Goal: Transaction & Acquisition: Purchase product/service

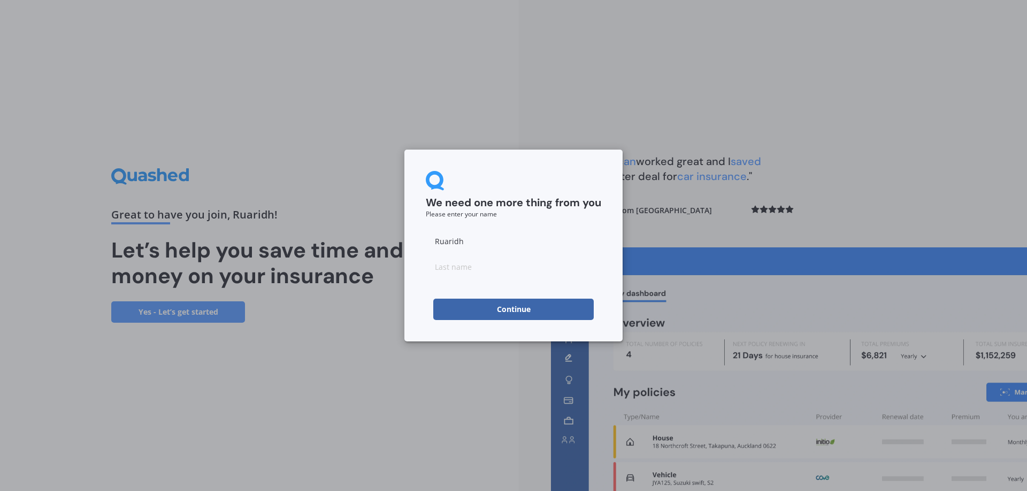
click at [486, 269] on input at bounding box center [513, 266] width 175 height 21
type input "[PERSON_NAME]"
click at [510, 164] on div "We need one more thing from you Please enter your name [PERSON_NAME] Continue" at bounding box center [513, 246] width 218 height 192
click at [503, 310] on button "Continue" at bounding box center [513, 309] width 160 height 21
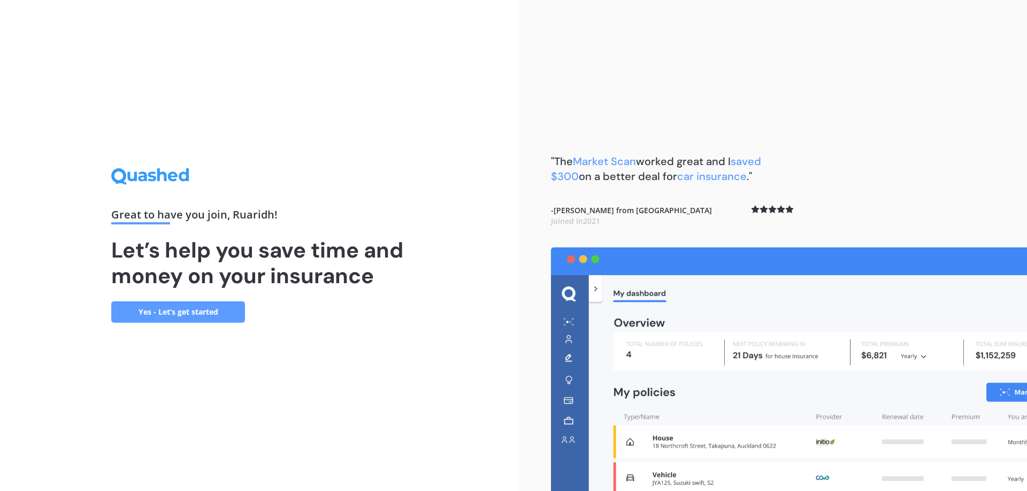
click at [160, 322] on link "Yes - Let’s get started" at bounding box center [178, 312] width 134 height 21
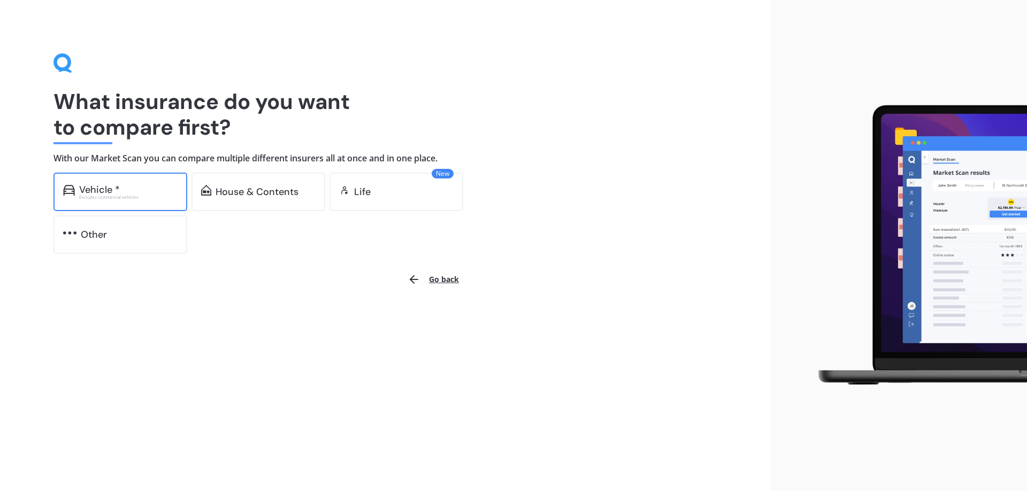
click at [134, 202] on div "Vehicle * Excludes commercial vehicles" at bounding box center [120, 192] width 134 height 39
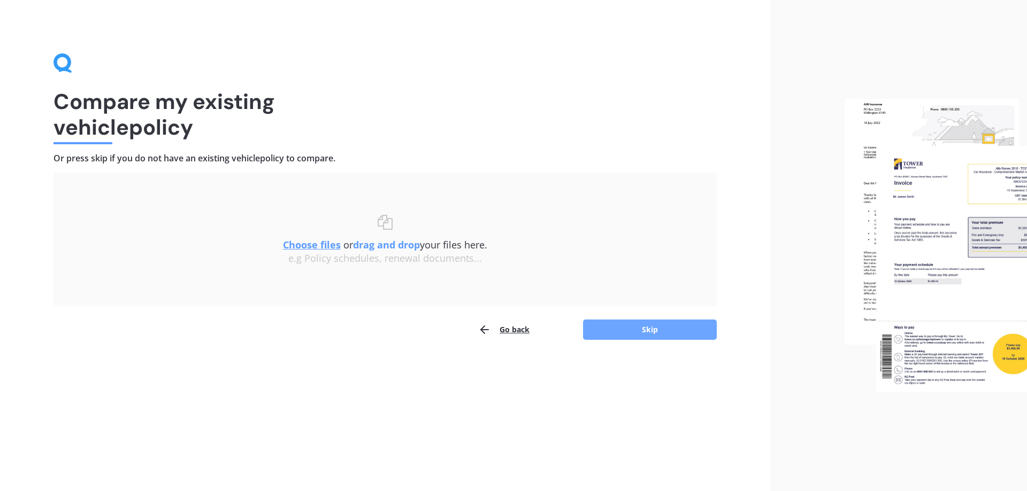
click at [654, 334] on button "Skip" at bounding box center [650, 330] width 134 height 20
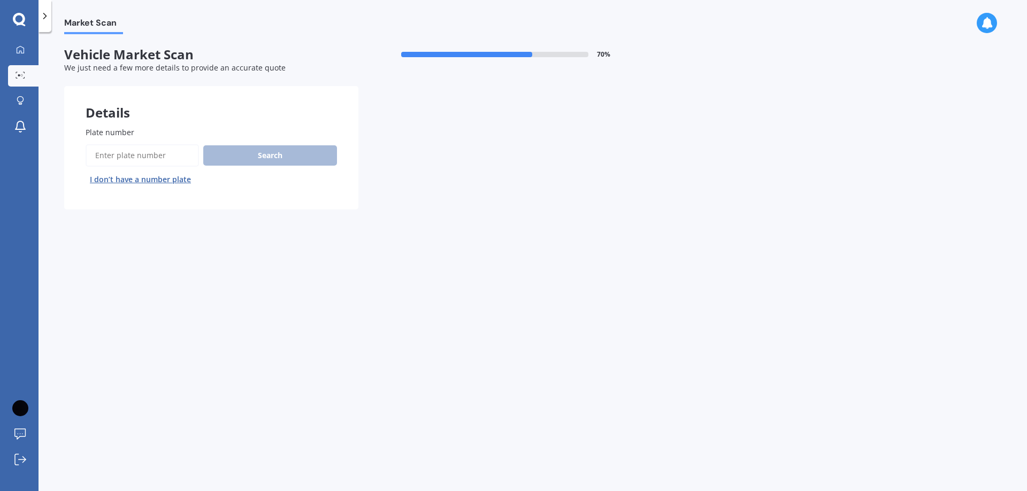
click at [148, 158] on input "Plate number" at bounding box center [142, 155] width 113 height 22
type input "lhh115"
click at [276, 163] on button "Search" at bounding box center [270, 155] width 134 height 20
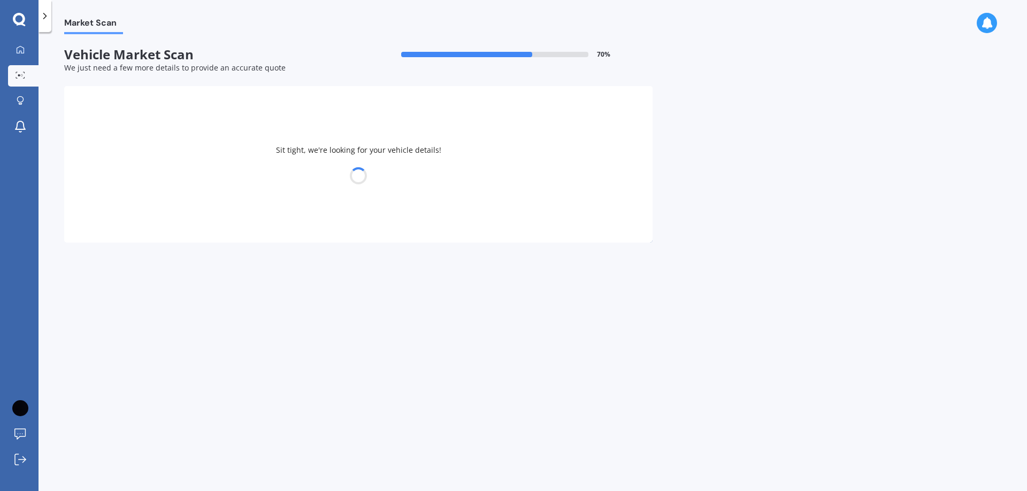
select select "VOLKSWAGEN"
select select "CADDY"
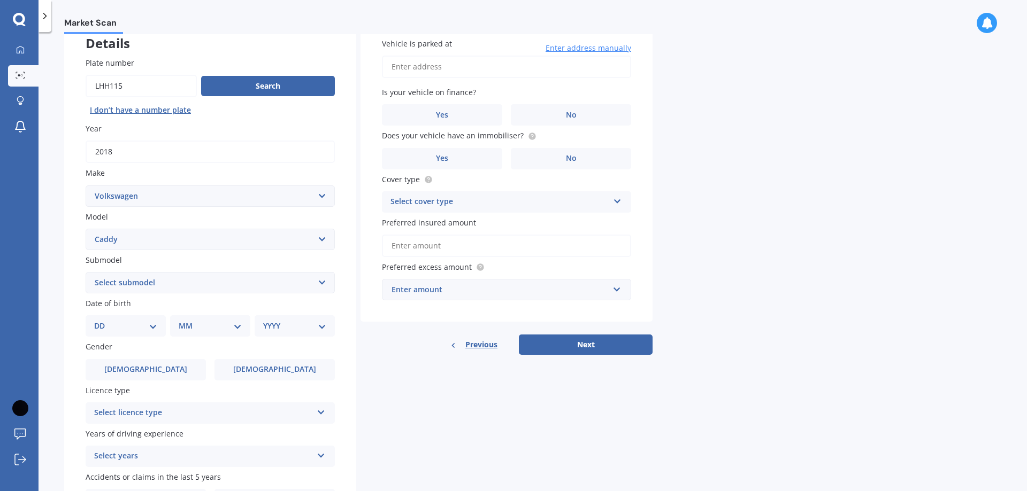
scroll to position [53, 0]
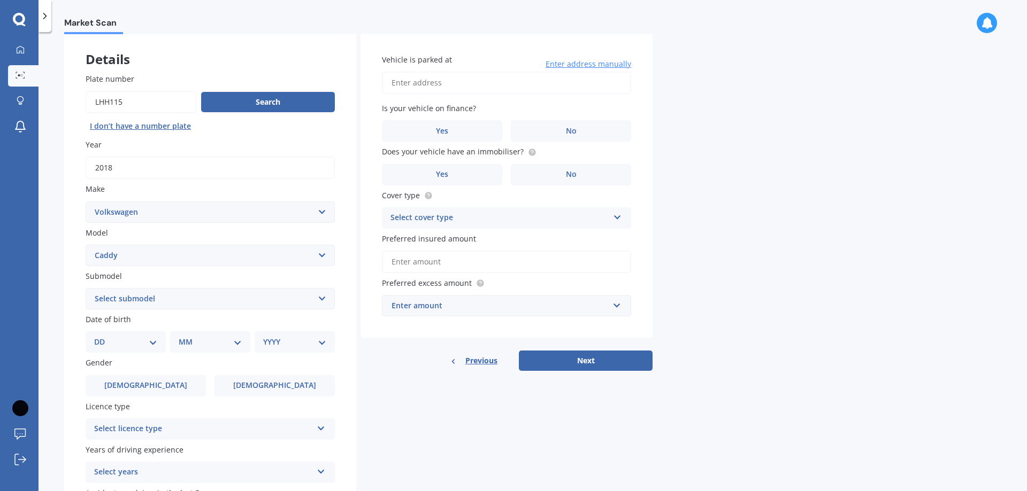
click at [159, 298] on select "Select submodel (All other) 1.6 1.9 TDI MAXI KOMBI 7 1.6 DSG VAN 1.2 TSI MAN" at bounding box center [210, 298] width 249 height 21
select select "(ALL OTHER)"
click at [86, 288] on select "Select submodel (All other) 1.6 1.9 TDI MAXI KOMBI 7 1.6 DSG VAN 1.2 TSI MAN" at bounding box center [210, 298] width 249 height 21
click at [142, 344] on select "DD 01 02 03 04 05 06 07 08 09 10 11 12 13 14 15 16 17 18 19 20 21 22 23 24 25 2…" at bounding box center [125, 342] width 63 height 12
select select "07"
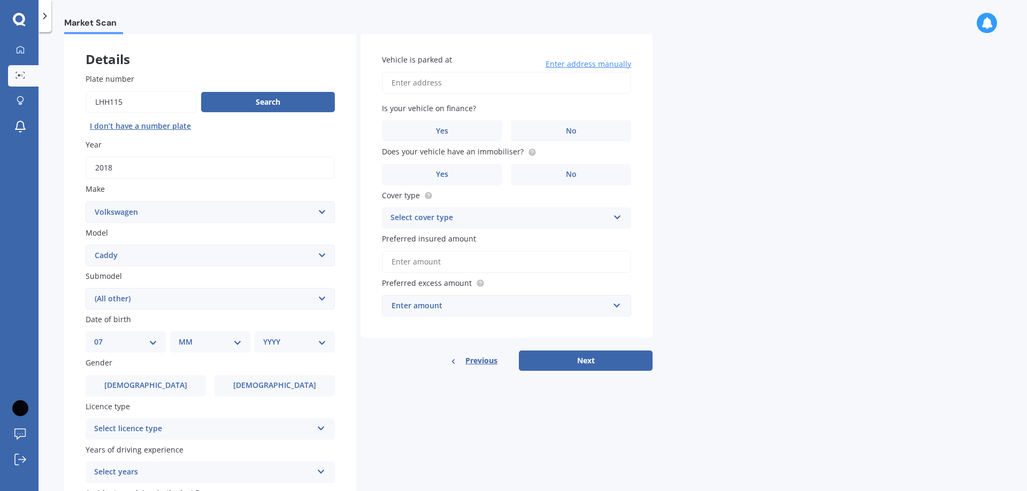
click at [103, 336] on select "DD 01 02 03 04 05 06 07 08 09 10 11 12 13 14 15 16 17 18 19 20 21 22 23 24 25 2…" at bounding box center [125, 342] width 63 height 12
click at [219, 333] on div "MM 01 02 03 04 05 06 07 08 09 10 11 12" at bounding box center [212, 342] width 76 height 21
click at [217, 349] on div "MM 01 02 03 04 05 06 07 08 09 10 11 12" at bounding box center [212, 342] width 76 height 21
click at [218, 341] on select "MM 01 02 03 04 05 06 07 08 09 10 11 12" at bounding box center [212, 342] width 59 height 12
select select "05"
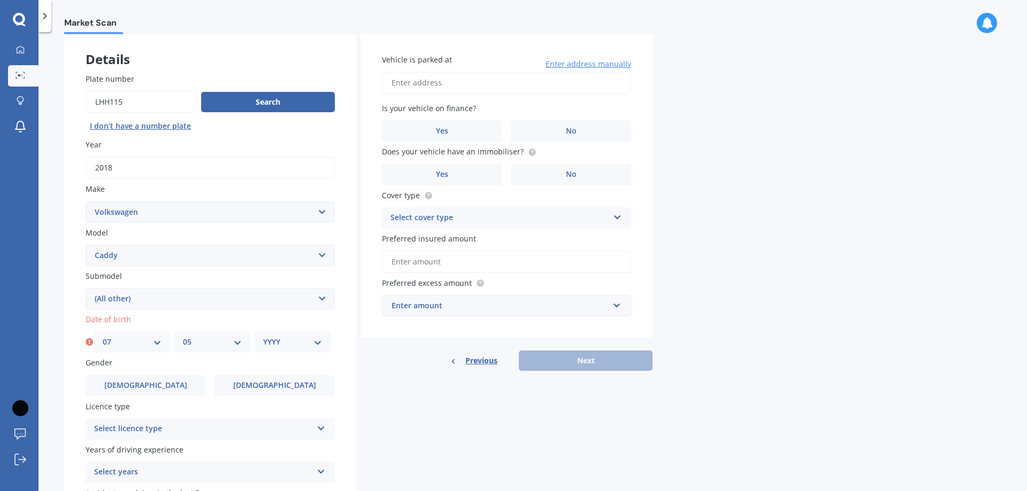
click at [183, 336] on select "MM 01 02 03 04 05 06 07 08 09 10 11 12" at bounding box center [212, 342] width 59 height 12
click at [301, 348] on select "YYYY 2025 2024 2023 2022 2021 2020 2019 2018 2017 2016 2015 2014 2013 2012 2011…" at bounding box center [292, 342] width 59 height 12
select select "2002"
click at [263, 336] on select "YYYY 2025 2024 2023 2022 2021 2020 2019 2018 2017 2016 2015 2014 2013 2012 2011…" at bounding box center [292, 342] width 59 height 12
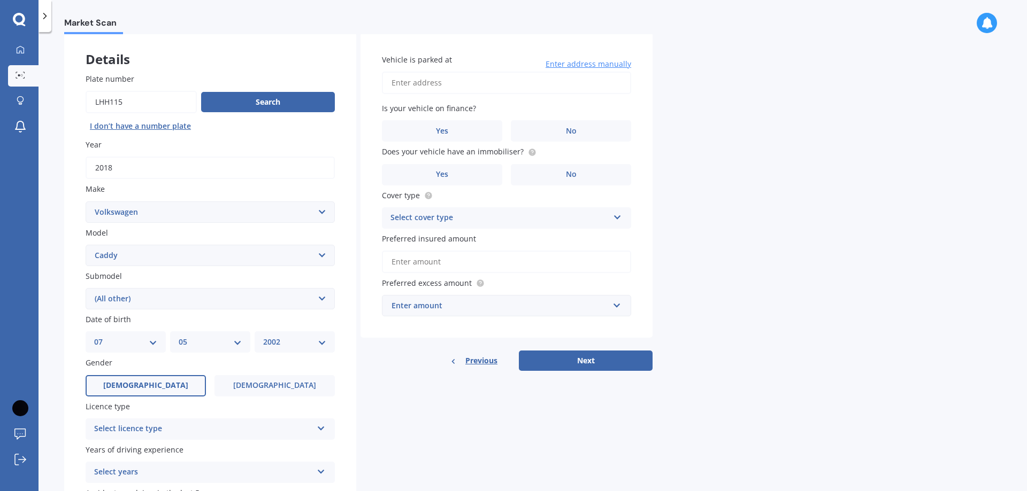
click at [151, 387] on span "Male" at bounding box center [145, 385] width 85 height 9
click at [0, 0] on input "Male" at bounding box center [0, 0] width 0 height 0
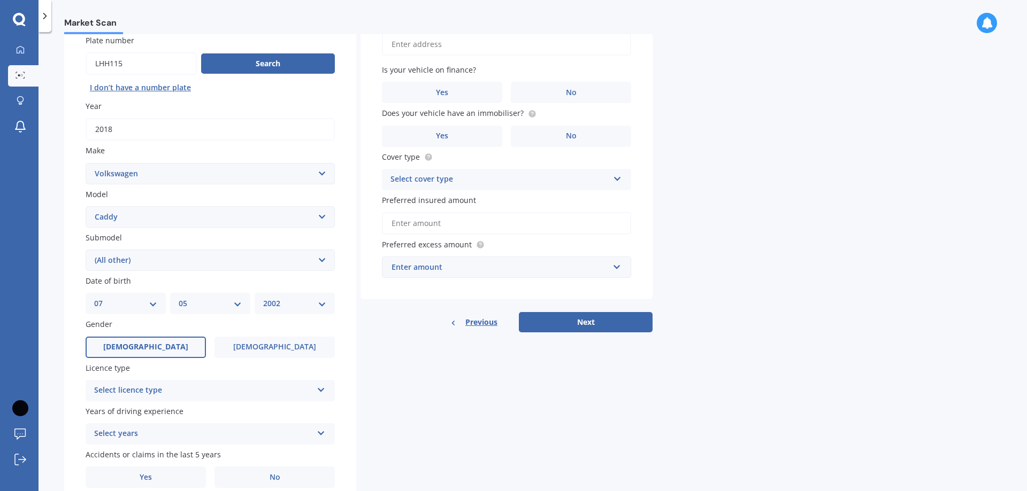
scroll to position [138, 0]
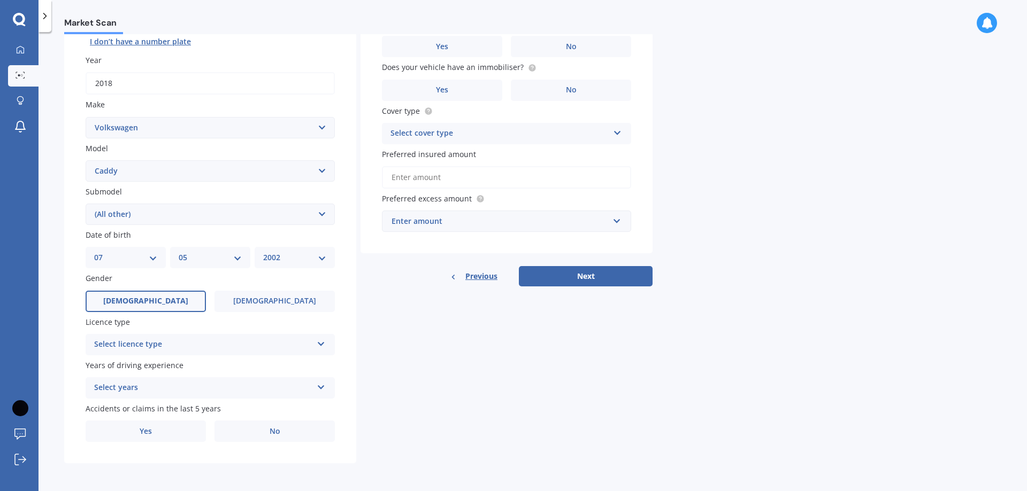
click at [214, 349] on div "Select licence type" at bounding box center [203, 344] width 218 height 13
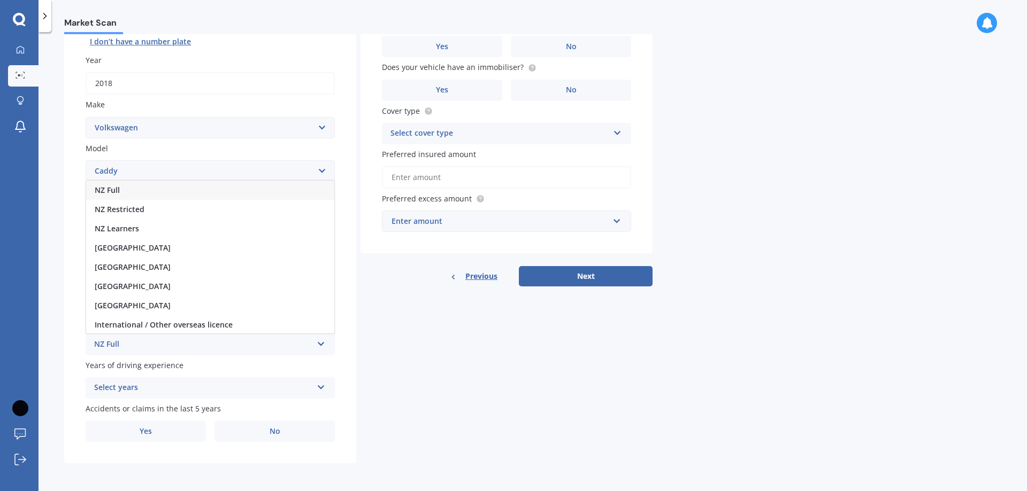
click at [170, 188] on div "NZ Full" at bounding box center [210, 190] width 248 height 19
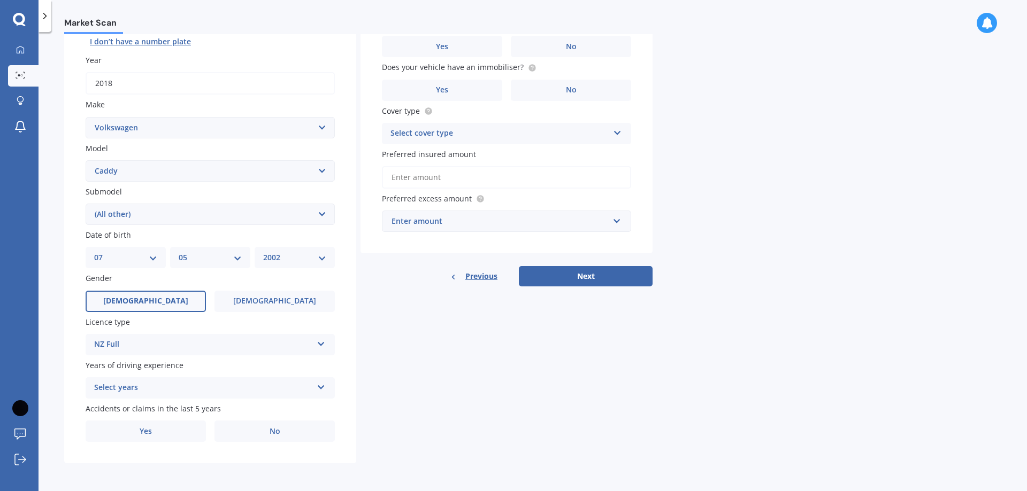
click at [183, 387] on div "Select years" at bounding box center [203, 388] width 218 height 13
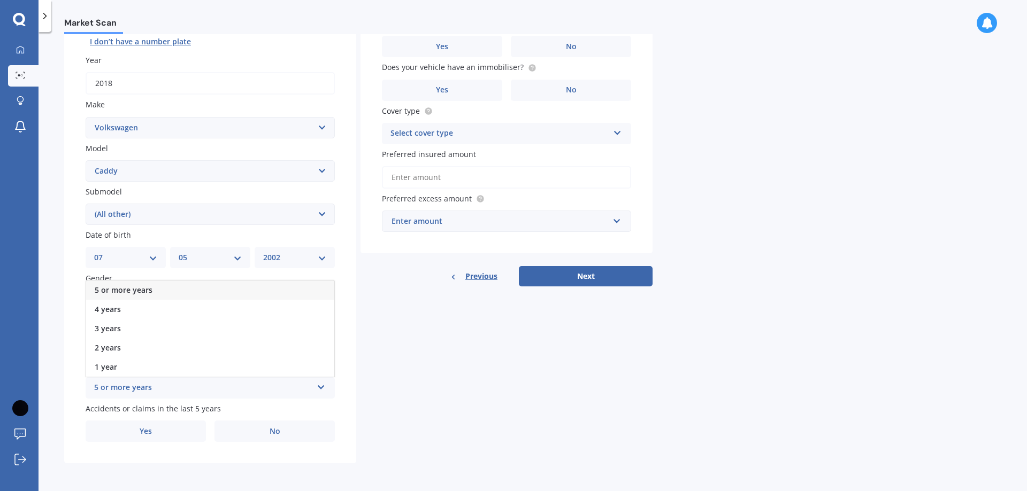
click at [75, 383] on div "Plate number Search I don’t have a number plate Year 2018 Make Select make AC A…" at bounding box center [210, 215] width 292 height 497
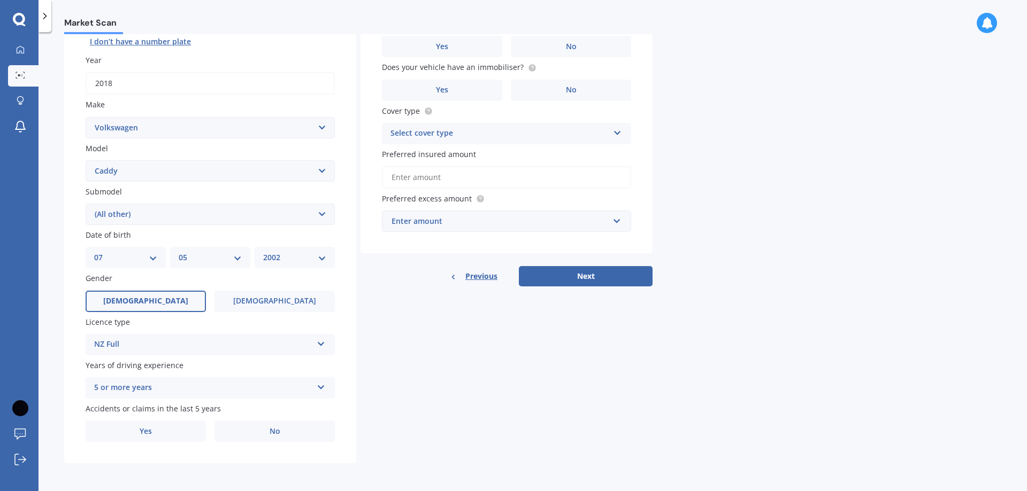
click at [157, 386] on div "5 or more years" at bounding box center [203, 388] width 218 height 13
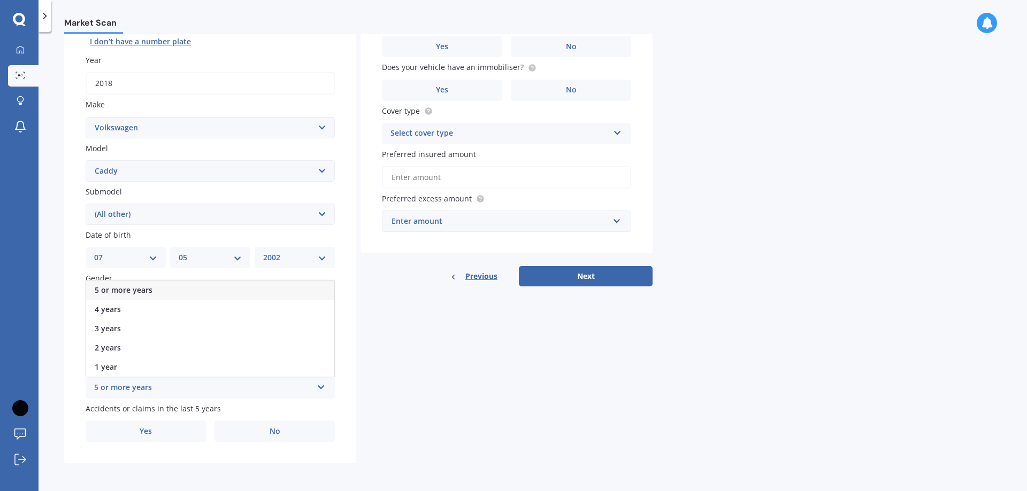
click at [147, 294] on span "5 or more years" at bounding box center [124, 290] width 58 height 10
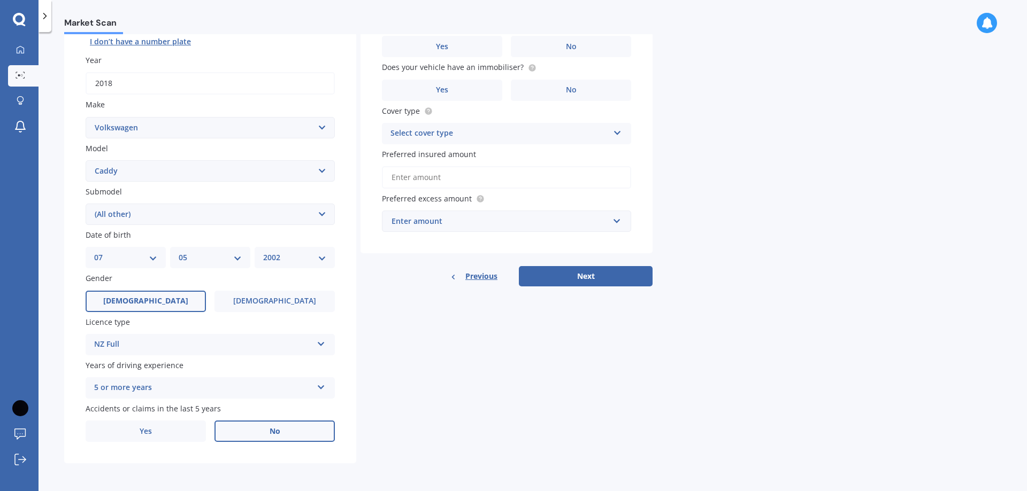
click at [287, 433] on label "No" at bounding box center [274, 431] width 120 height 21
click at [0, 0] on input "No" at bounding box center [0, 0] width 0 height 0
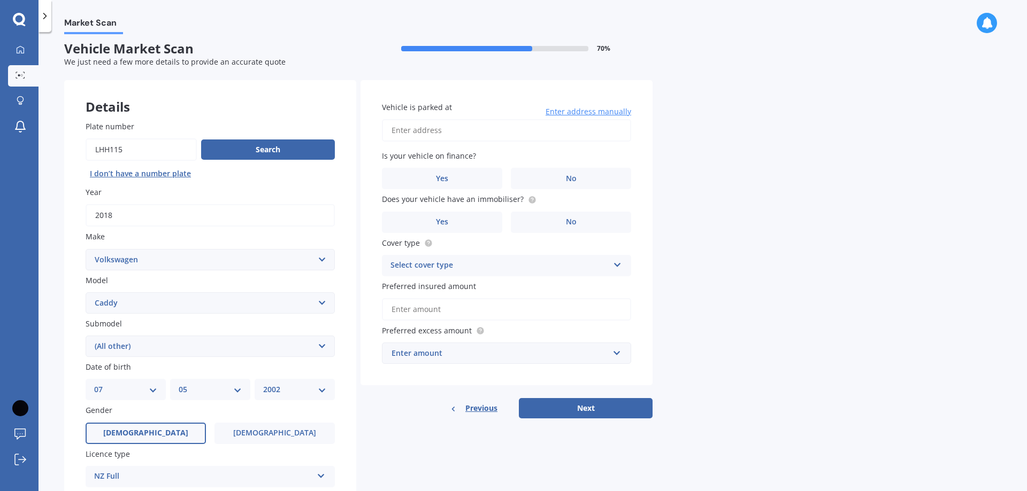
scroll to position [0, 0]
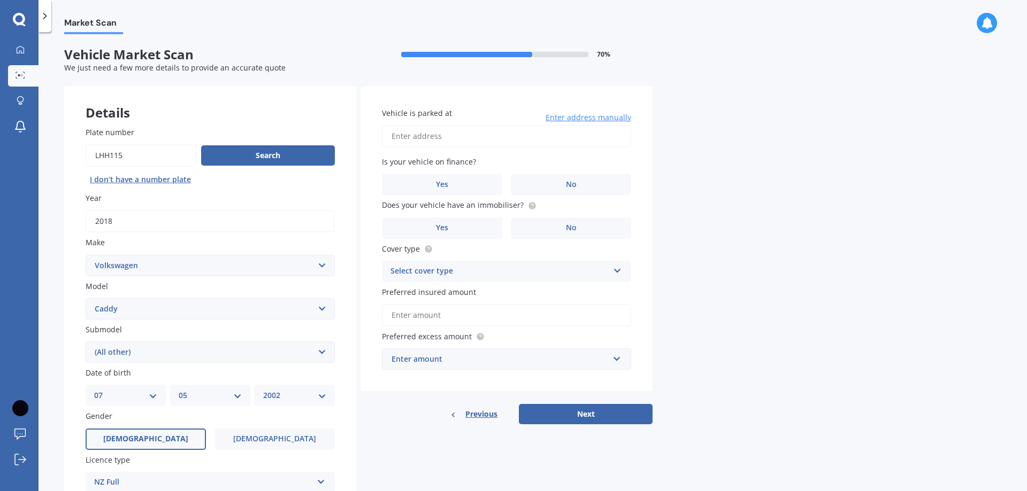
click at [460, 132] on input "Vehicle is parked at" at bounding box center [506, 136] width 249 height 22
click at [445, 133] on input "291 Titirangi RdAuckland, Auckland 0604" at bounding box center [506, 136] width 249 height 22
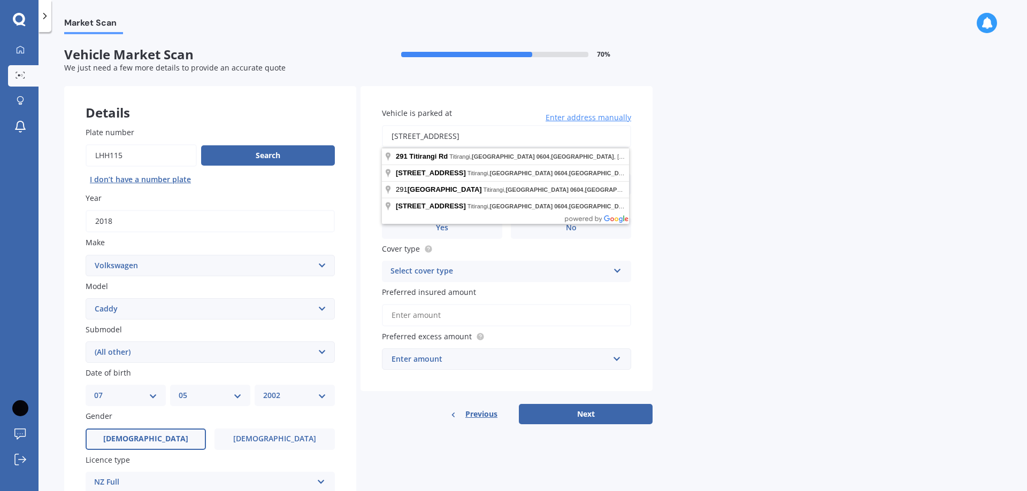
click at [553, 138] on input "291 Titirangi Rd Auckland, Auckland 0604" at bounding box center [506, 136] width 249 height 22
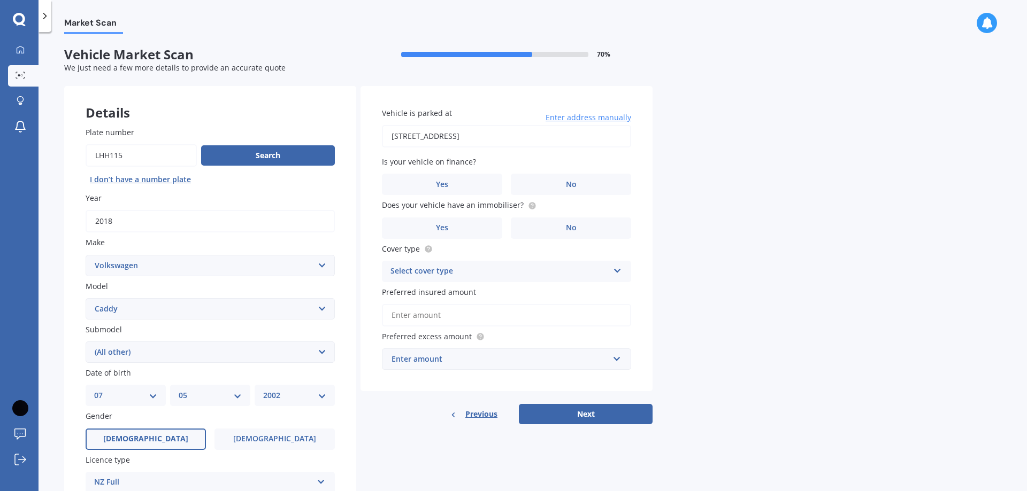
type input "291 Titirangi Road, Titirangi, Auckland 0604"
click at [575, 186] on span "No" at bounding box center [571, 184] width 11 height 9
click at [0, 0] on input "No" at bounding box center [0, 0] width 0 height 0
click at [455, 232] on label "Yes" at bounding box center [442, 228] width 120 height 21
click at [0, 0] on input "Yes" at bounding box center [0, 0] width 0 height 0
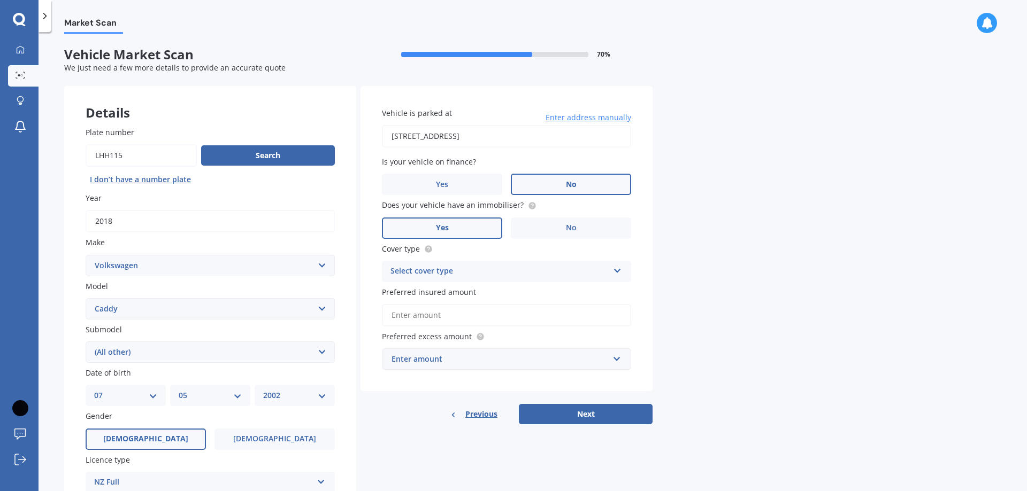
click at [486, 281] on div "Select cover type Comprehensive Third Party, Fire & Theft Third Party" at bounding box center [506, 271] width 249 height 21
click at [457, 292] on div "Comprehensive" at bounding box center [506, 292] width 248 height 19
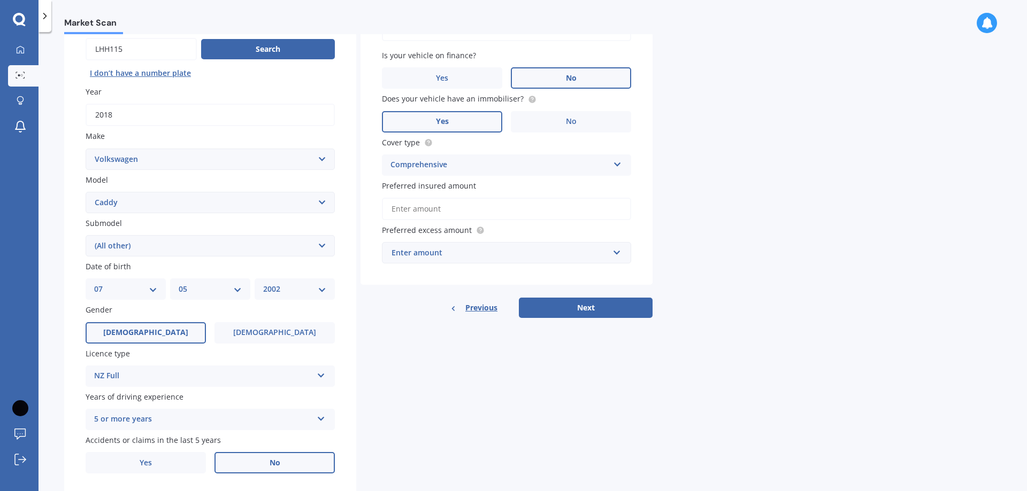
scroll to position [107, 0]
click at [449, 254] on div "Enter amount" at bounding box center [499, 253] width 217 height 12
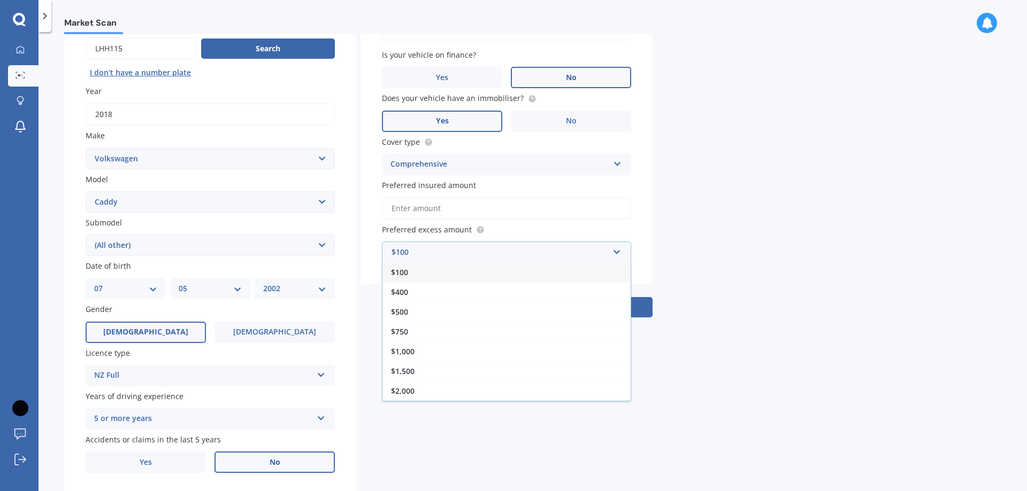
click at [800, 223] on div "Market Scan Vehicle Market Scan 70 % We just need a few more details to provide…" at bounding box center [533, 263] width 988 height 459
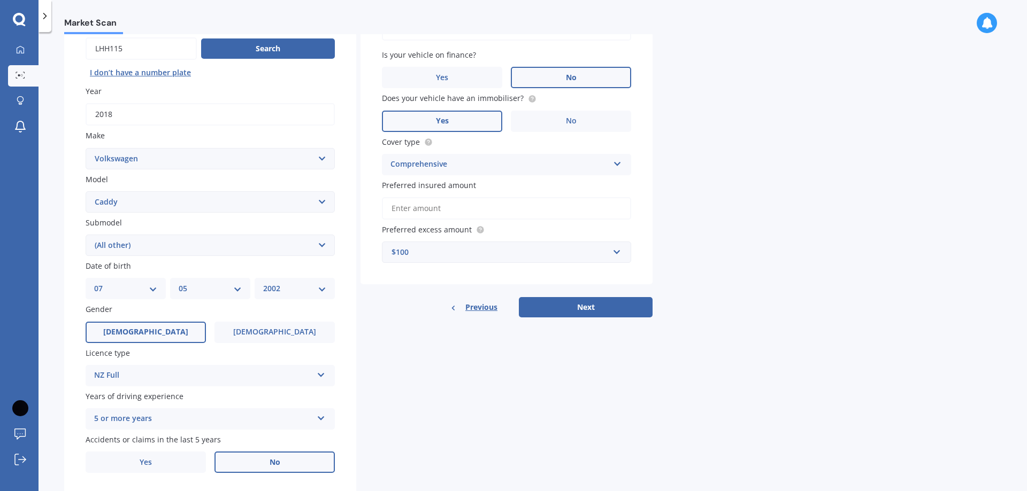
click at [462, 255] on div "$100" at bounding box center [499, 253] width 217 height 12
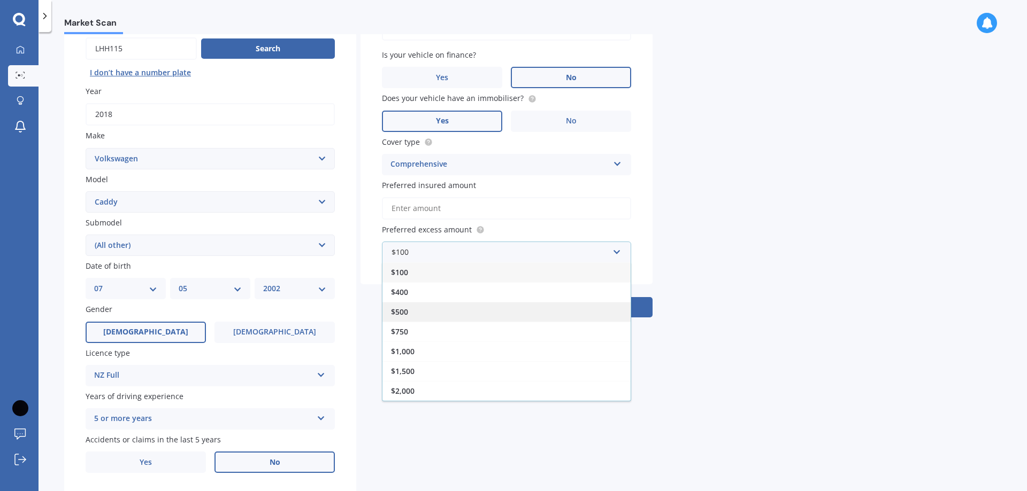
click at [431, 310] on div "$500" at bounding box center [506, 312] width 248 height 20
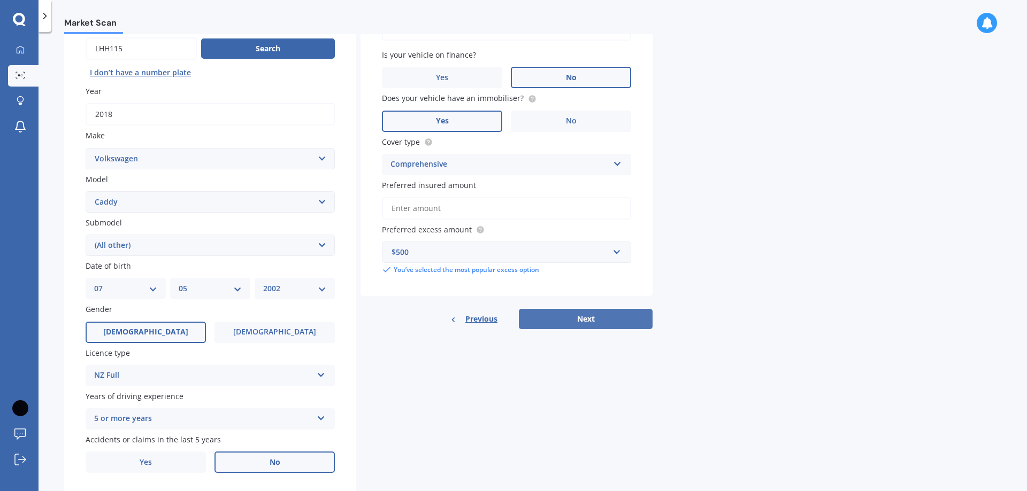
click at [585, 316] on button "Next" at bounding box center [586, 319] width 134 height 20
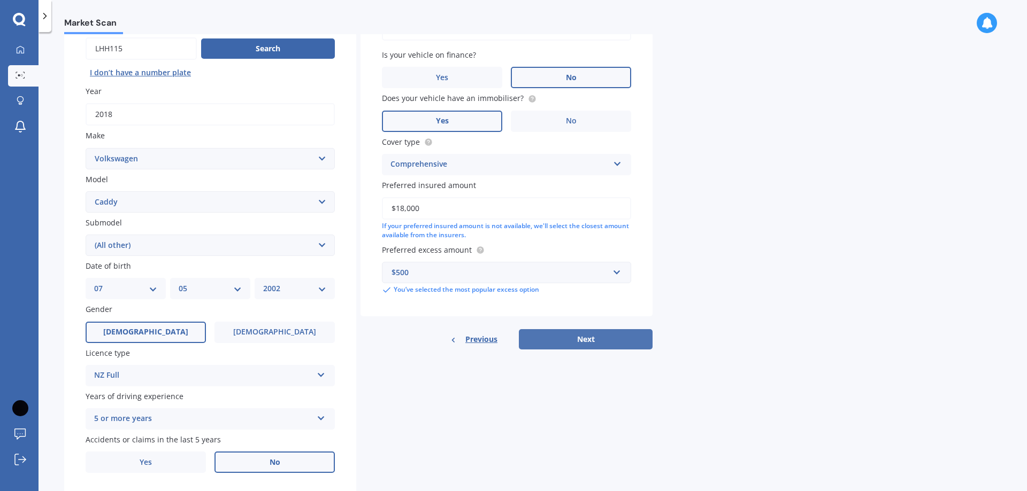
type input "$18,000"
click at [603, 340] on button "Next" at bounding box center [586, 339] width 134 height 20
select select "07"
select select "05"
select select "2002"
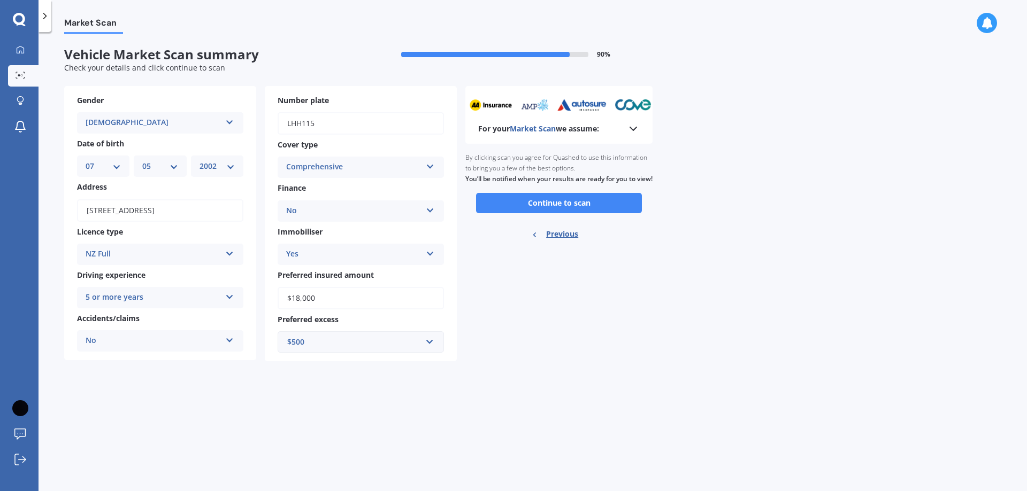
scroll to position [0, 0]
click at [571, 213] on button "Continue to scan" at bounding box center [559, 203] width 166 height 20
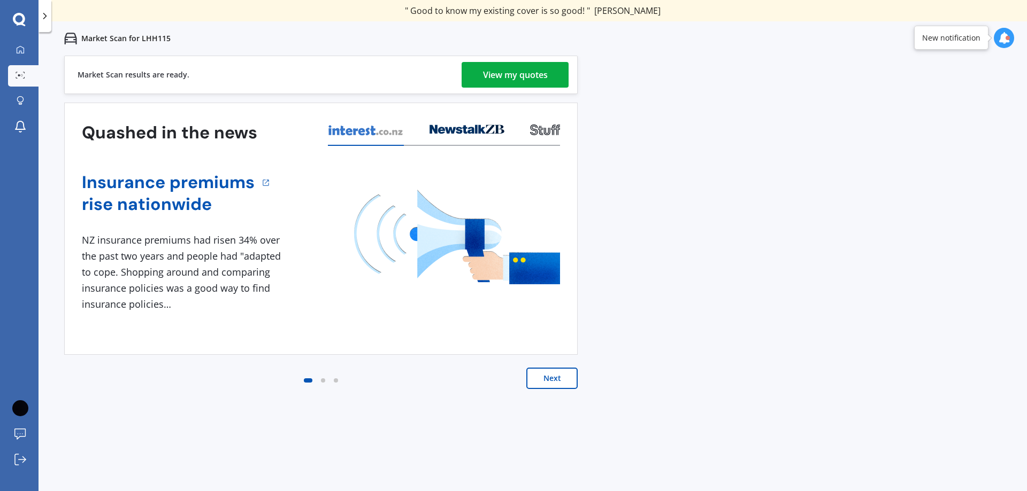
click at [527, 79] on div "View my quotes" at bounding box center [515, 75] width 65 height 26
